Goal: Task Accomplishment & Management: Use online tool/utility

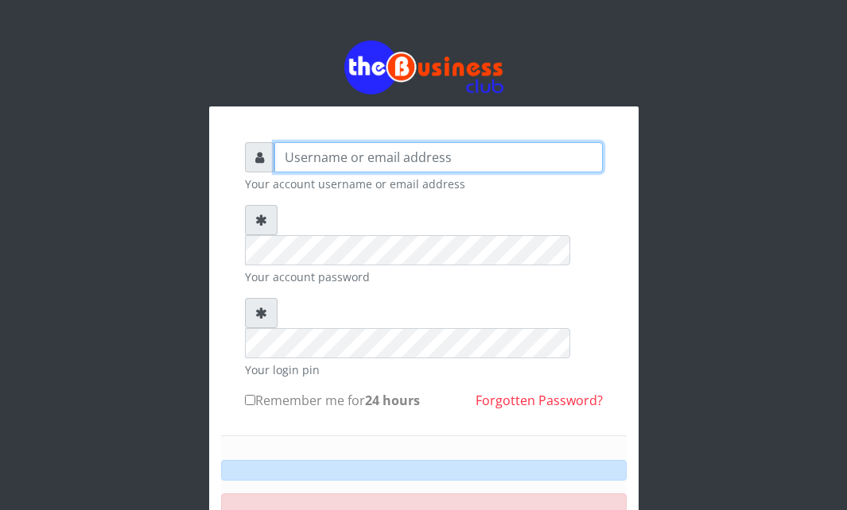
click at [320, 162] on input "text" at bounding box center [438, 157] width 328 height 30
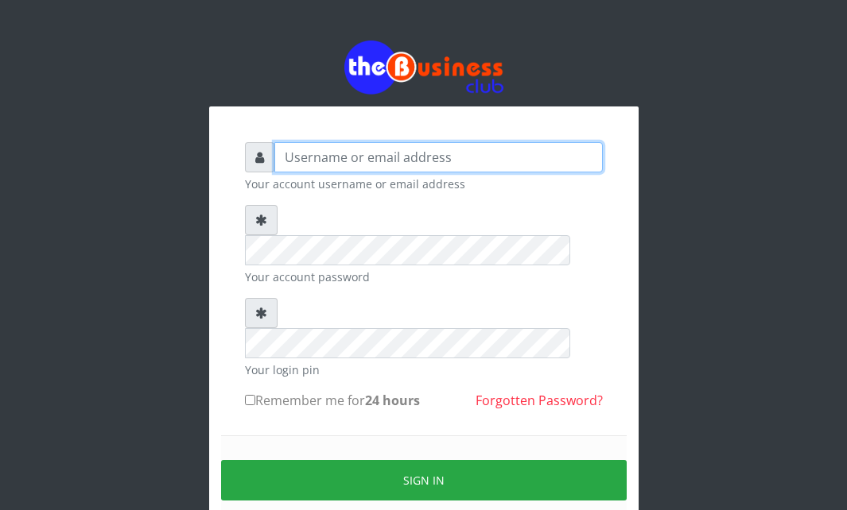
type input "Ahmed2222"
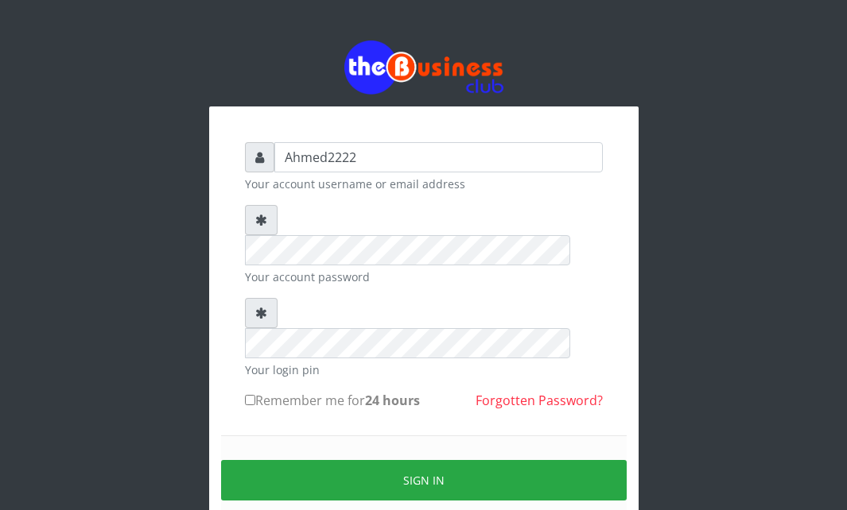
click at [253, 395] on input "Remember me for 24 hours" at bounding box center [250, 400] width 10 height 10
checkbox input "true"
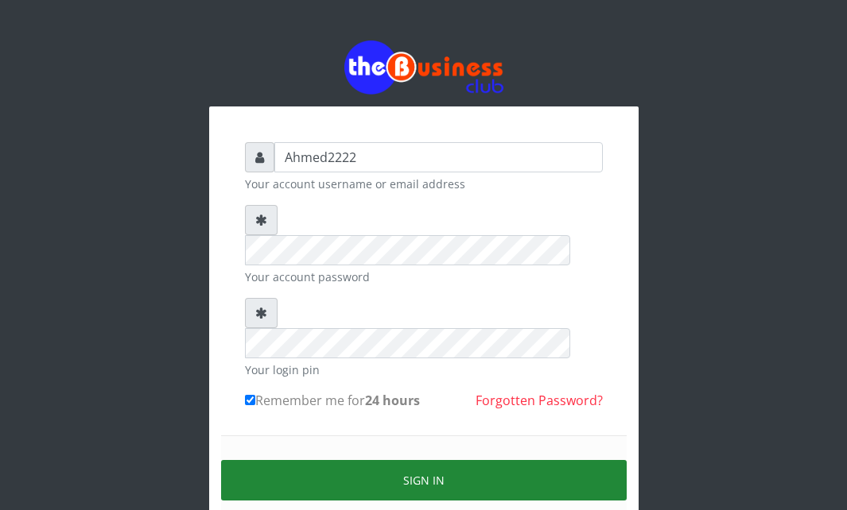
click at [314, 460] on button "Sign in" at bounding box center [424, 480] width 406 height 41
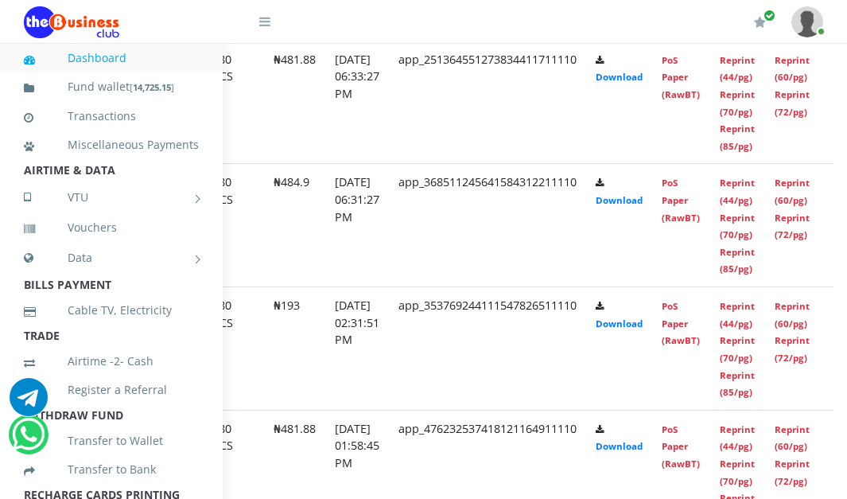
scroll to position [1221, 161]
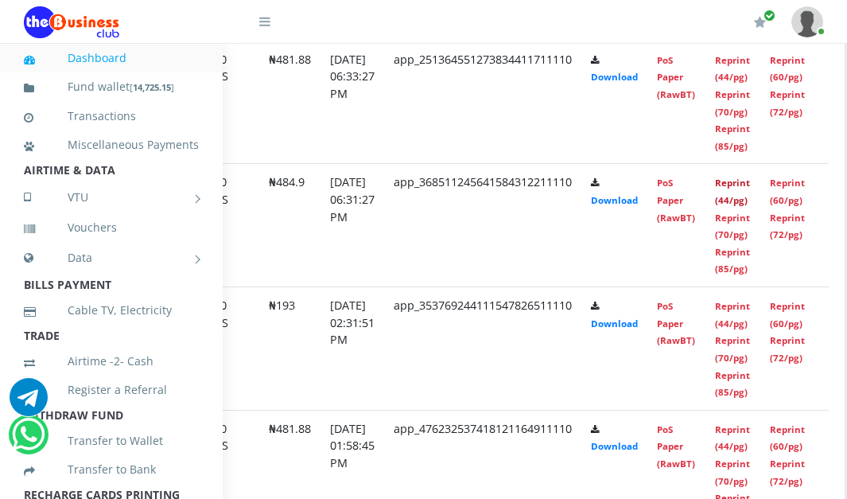
click at [745, 200] on link "Reprint (44/pg)" at bounding box center [732, 191] width 35 height 29
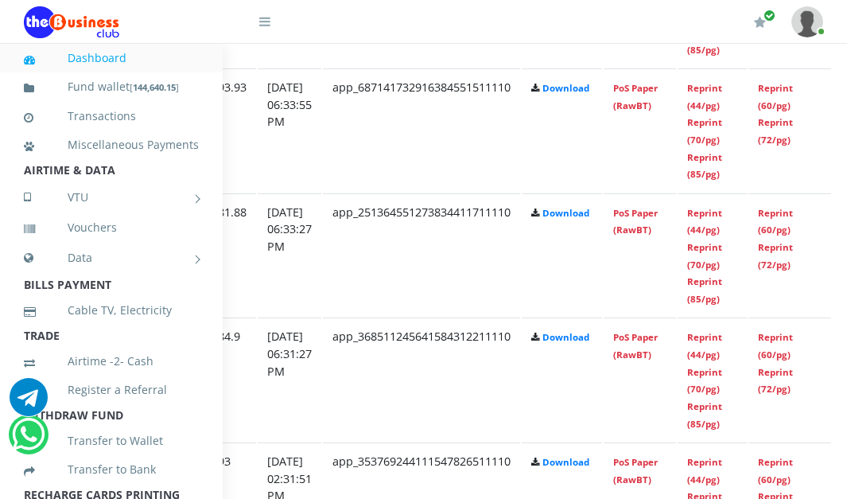
scroll to position [1062, 283]
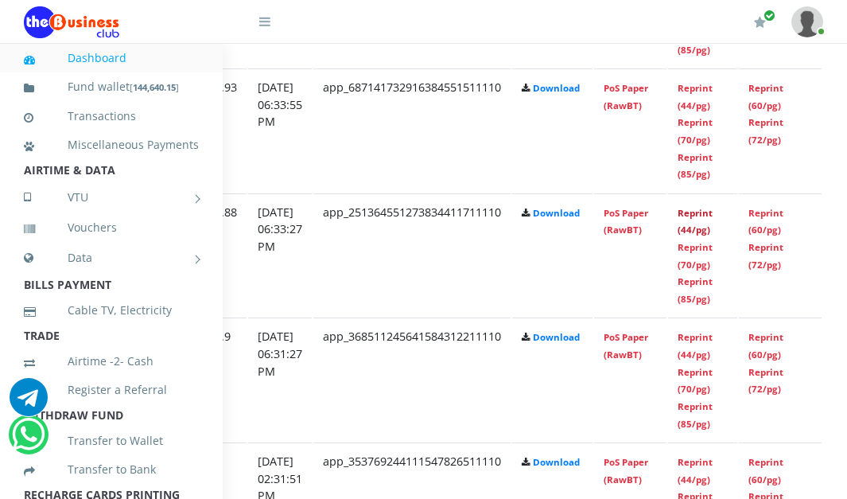
click at [712, 219] on link "Reprint (44/pg)" at bounding box center [694, 221] width 35 height 29
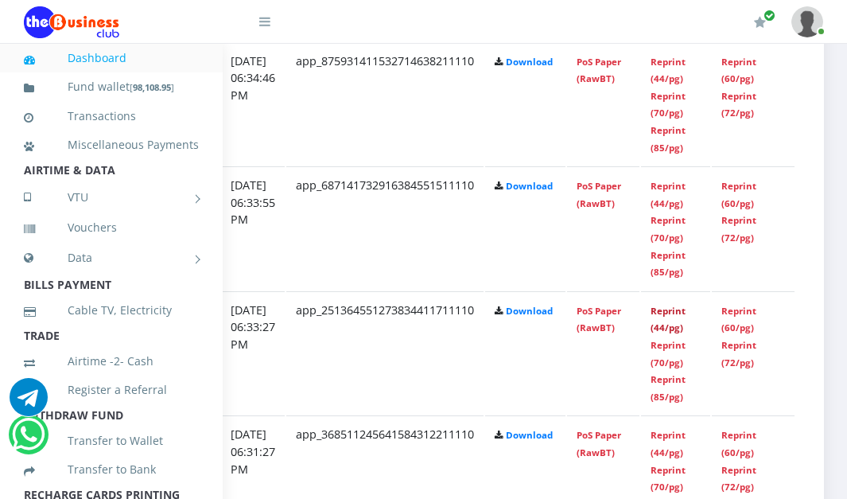
scroll to position [964, 335]
click at [673, 192] on link "Reprint (44/pg)" at bounding box center [667, 194] width 35 height 29
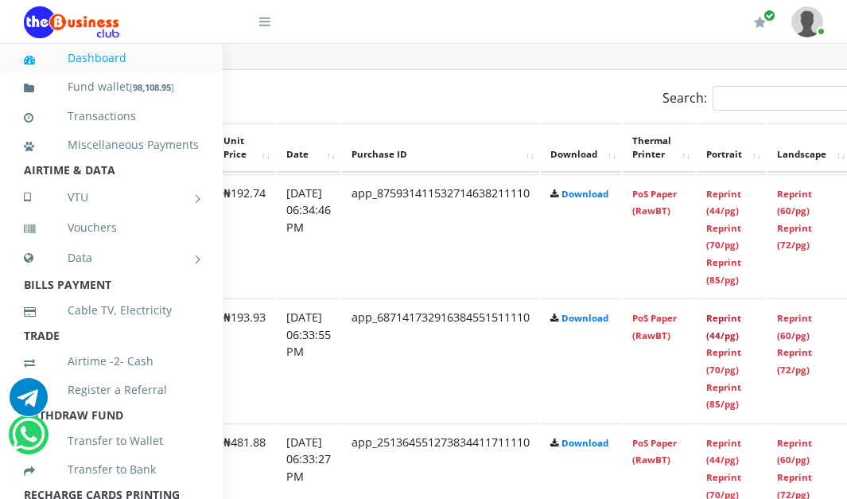
scroll to position [832, 335]
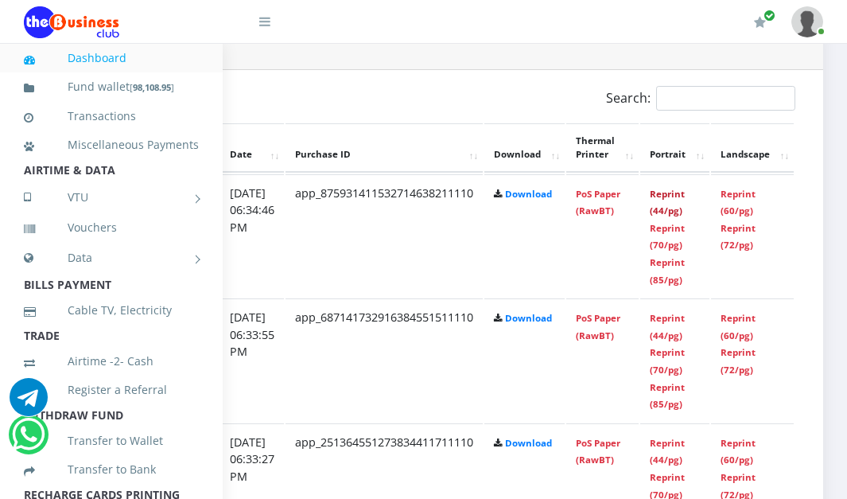
click at [670, 212] on link "Reprint (44/pg)" at bounding box center [667, 202] width 35 height 29
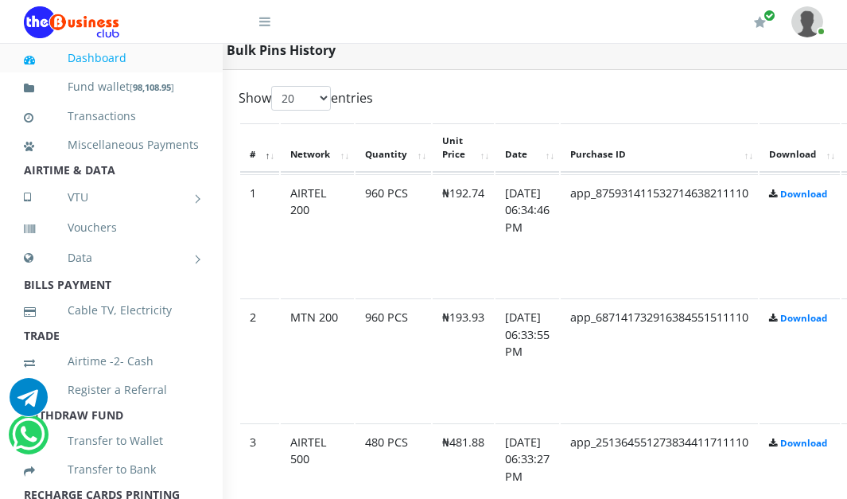
scroll to position [832, 40]
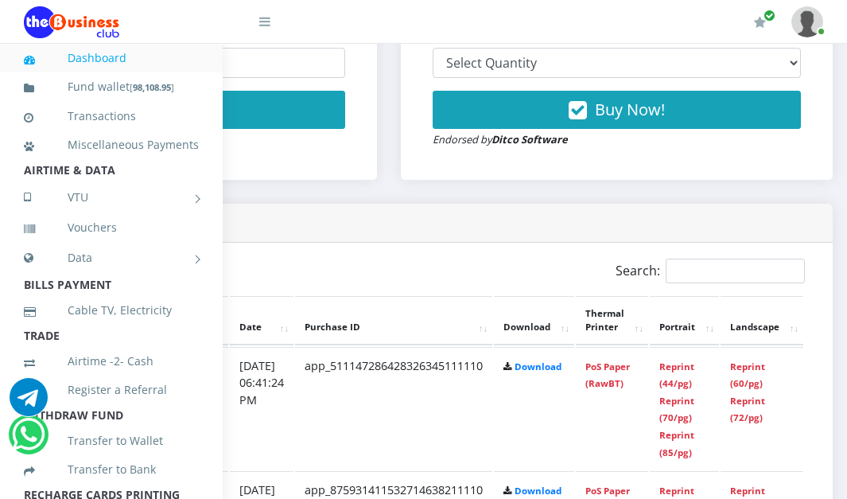
scroll to position [659, 335]
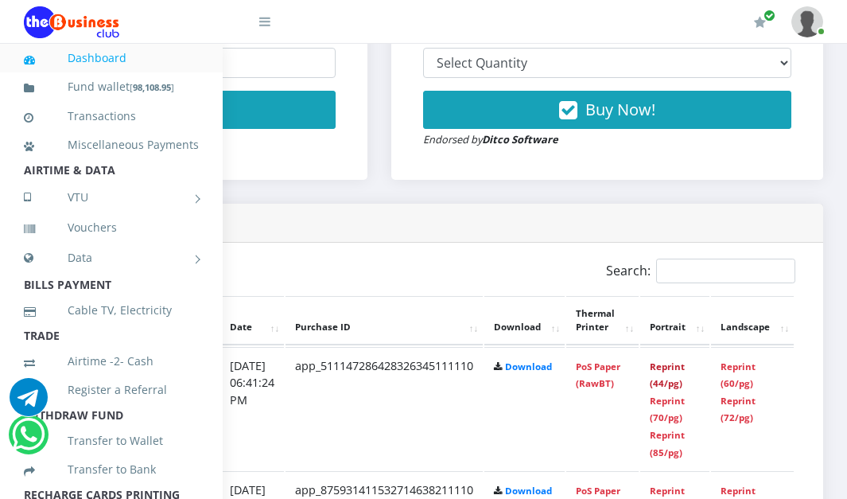
click at [678, 360] on link "Reprint (44/pg)" at bounding box center [667, 374] width 35 height 29
